Goal: Task Accomplishment & Management: Use online tool/utility

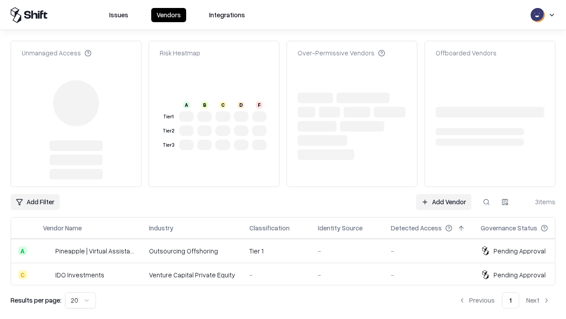
click at [444, 194] on link "Add Vendor" at bounding box center [443, 202] width 55 height 16
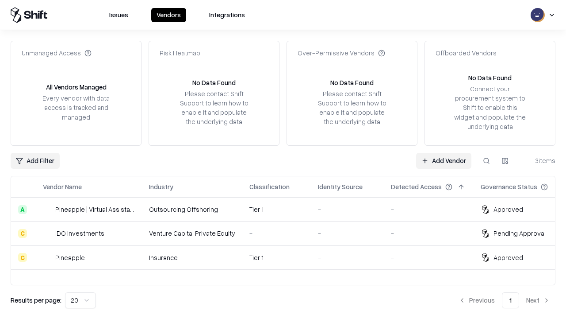
click at [444, 160] on link "Add Vendor" at bounding box center [443, 161] width 55 height 16
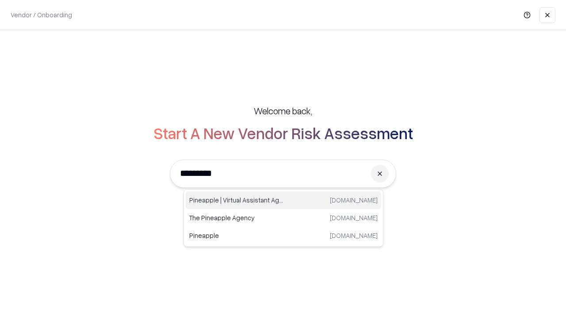
click at [284, 200] on div "Pineapple | Virtual Assistant Agency trypineapple.com" at bounding box center [284, 200] width 196 height 18
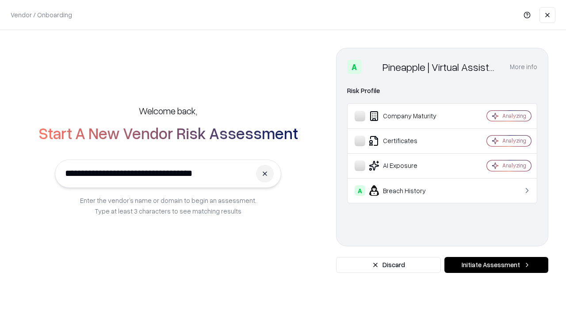
type input "**********"
click at [496, 265] on button "Initiate Assessment" at bounding box center [497, 265] width 104 height 16
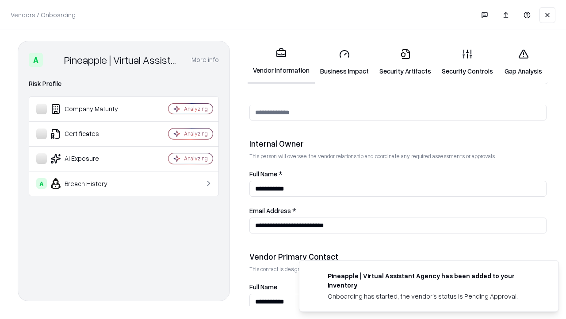
scroll to position [458, 0]
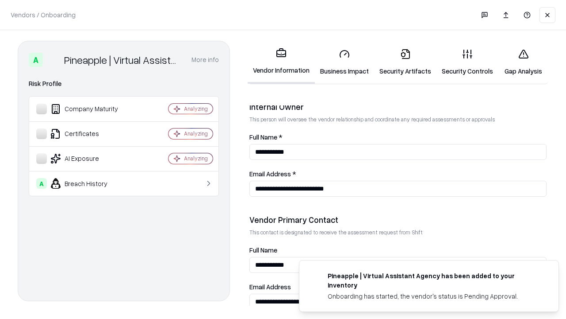
click at [523, 62] on link "Gap Analysis" at bounding box center [524, 62] width 50 height 41
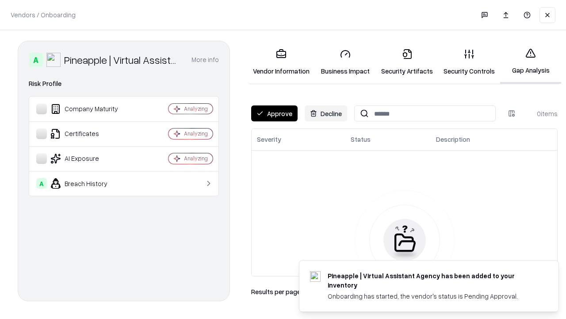
click at [274, 113] on button "Approve" at bounding box center [274, 113] width 46 height 16
